Goal: Task Accomplishment & Management: Complete application form

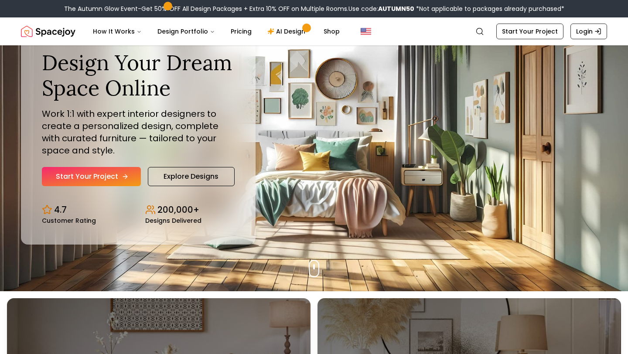
scroll to position [61, 0]
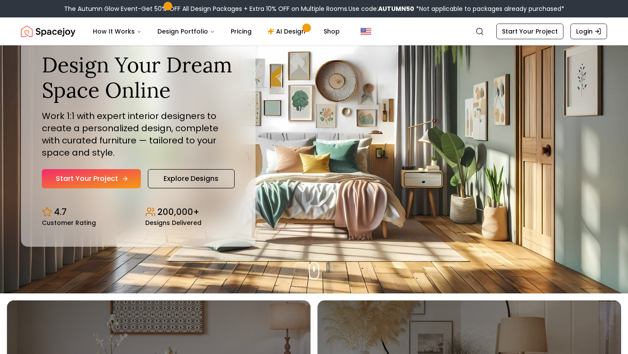
click at [113, 178] on link "Start Your Project" at bounding box center [91, 178] width 99 height 19
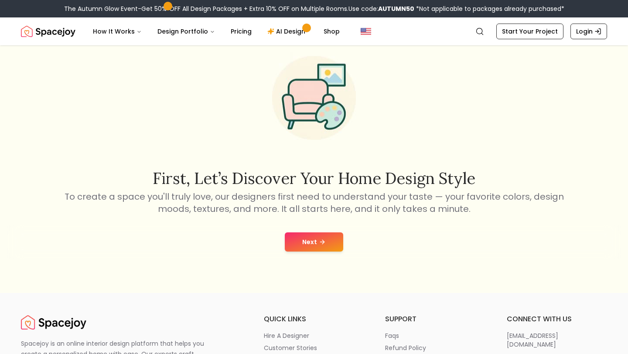
scroll to position [38, 0]
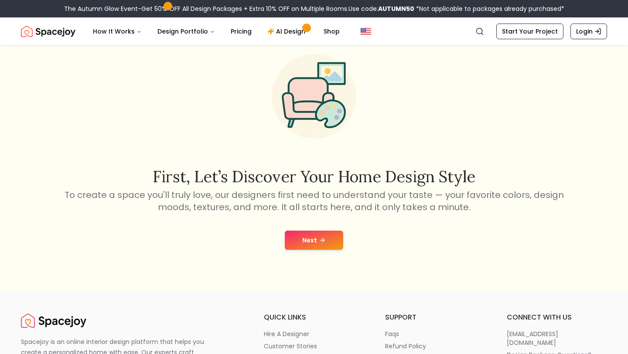
click at [315, 237] on button "Next" at bounding box center [314, 240] width 58 height 19
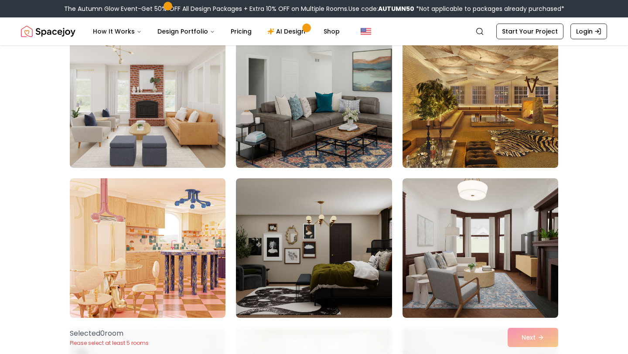
scroll to position [992, 0]
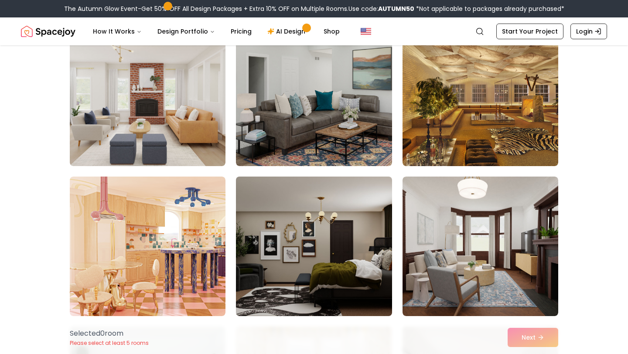
click at [346, 256] on img at bounding box center [314, 246] width 164 height 147
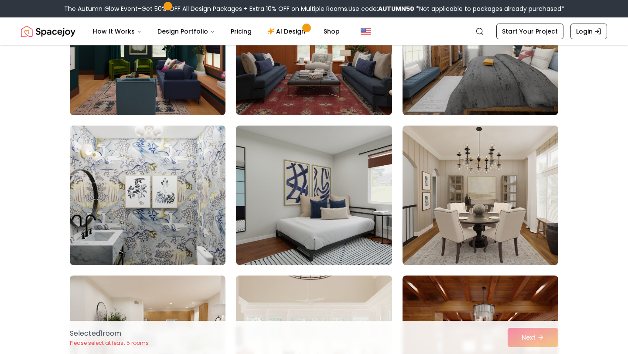
scroll to position [417, 0]
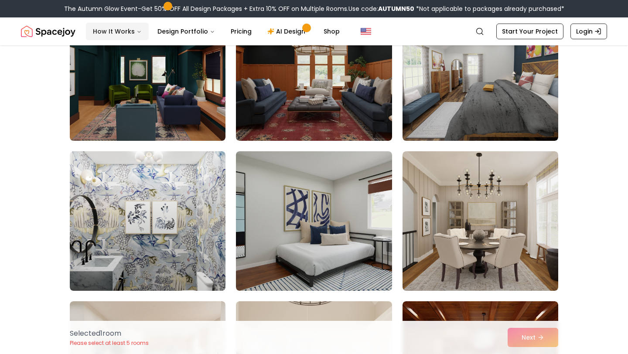
click at [115, 29] on button "How It Works" at bounding box center [117, 31] width 63 height 17
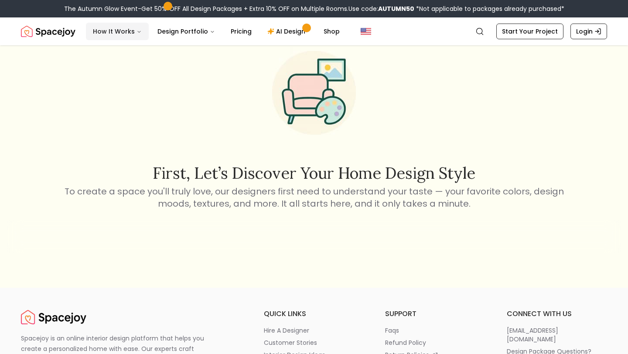
scroll to position [38, 0]
